Goal: Task Accomplishment & Management: Manage account settings

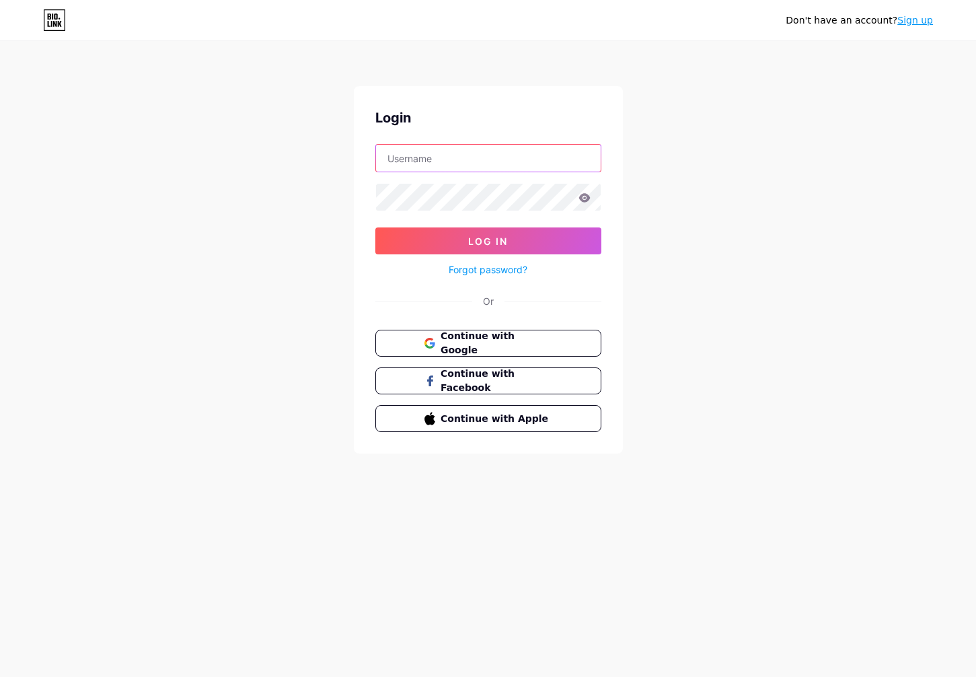
click at [453, 158] on input "text" at bounding box center [488, 158] width 225 height 27
type input "[EMAIL_ADDRESS][DOMAIN_NAME]"
click at [375, 227] on button "Log In" at bounding box center [488, 240] width 226 height 27
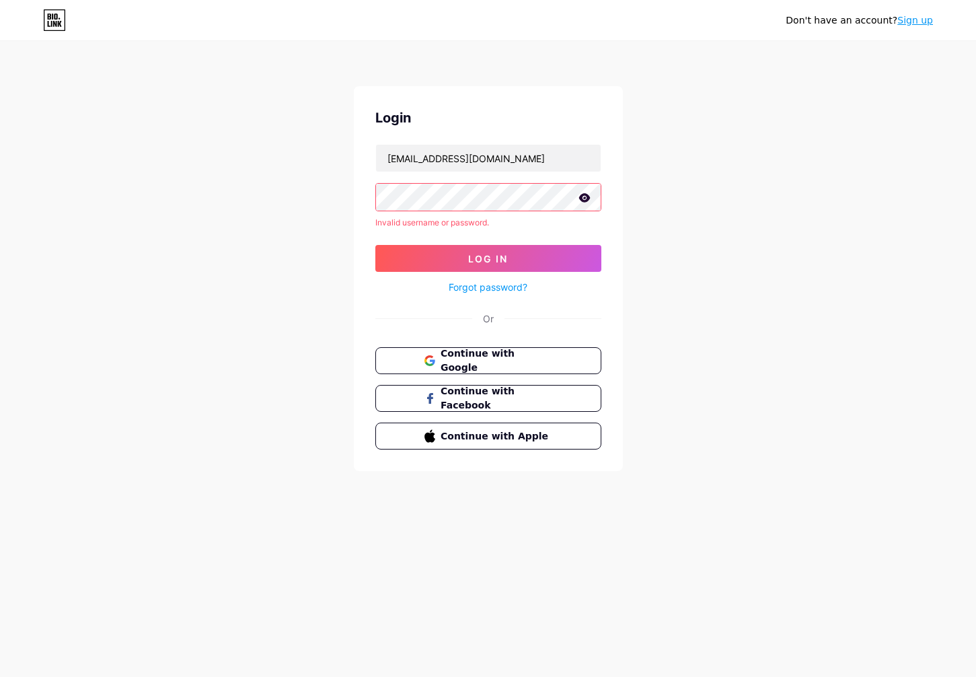
click at [583, 197] on icon at bounding box center [584, 197] width 11 height 9
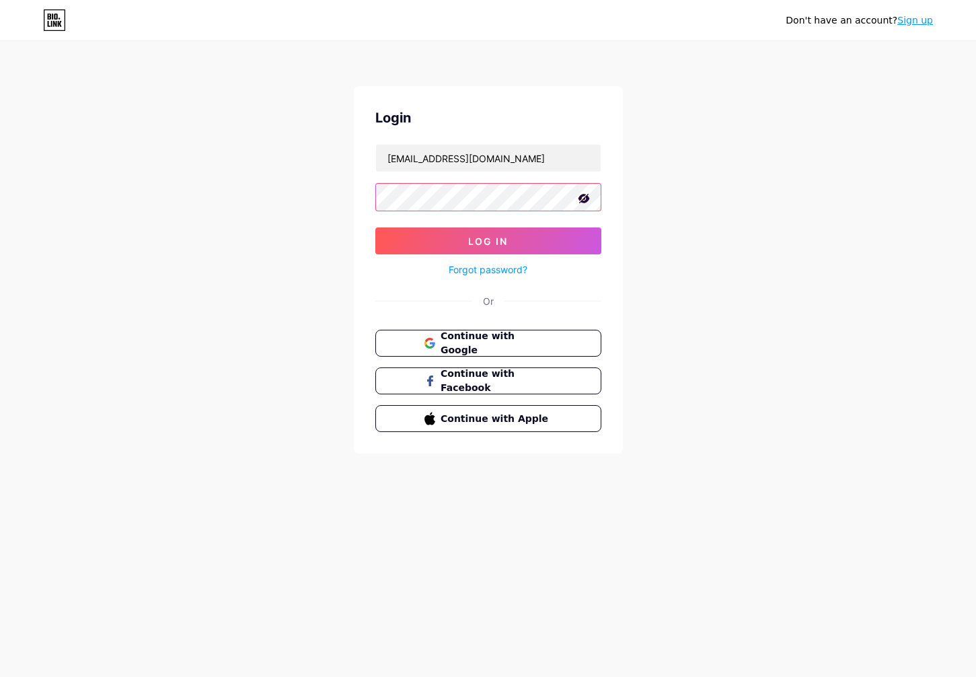
click at [375, 227] on button "Log In" at bounding box center [488, 240] width 226 height 27
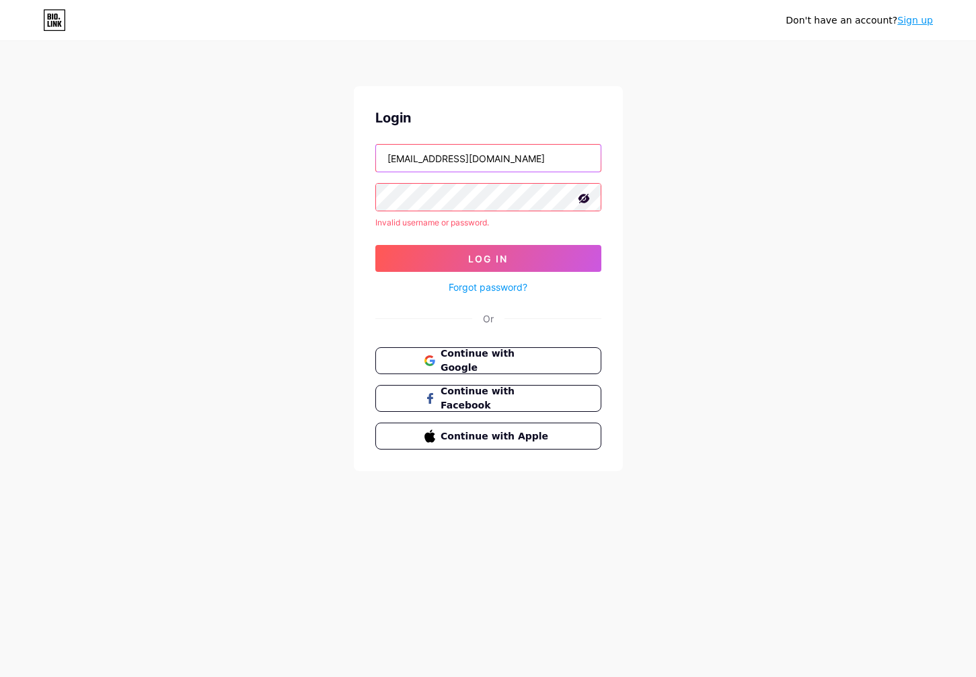
click at [517, 157] on input "[EMAIL_ADDRESS][DOMAIN_NAME]" at bounding box center [488, 158] width 225 height 27
